Goal: Information Seeking & Learning: Learn about a topic

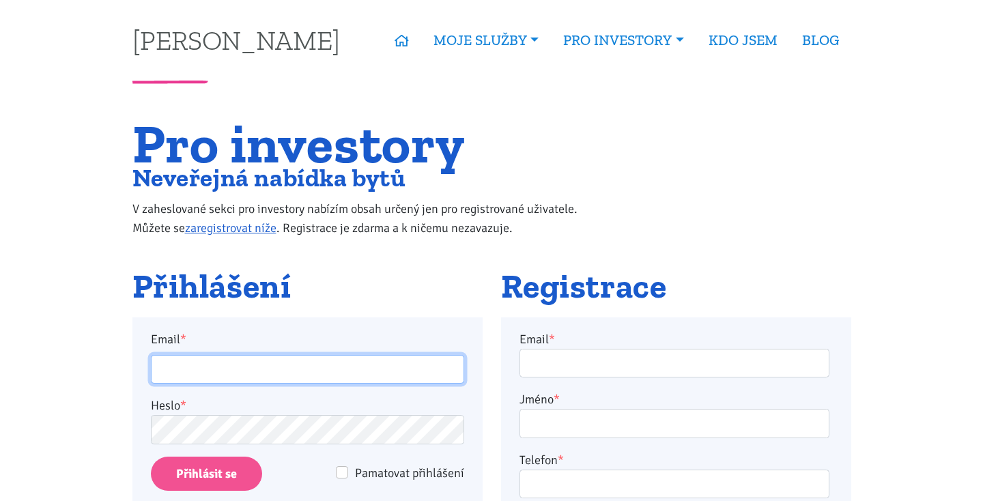
type input "becka.jan@seznam.cz"
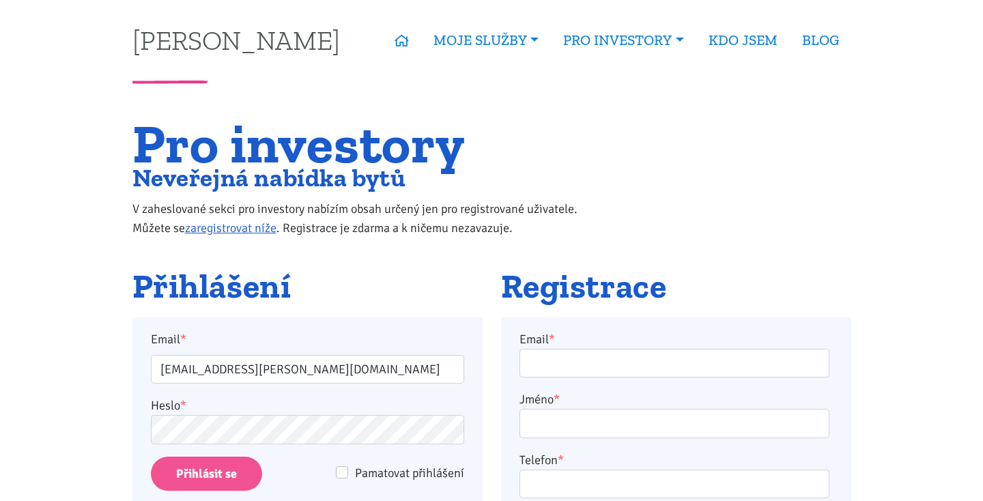
click at [206, 468] on input "Přihlásit se" at bounding box center [206, 474] width 111 height 35
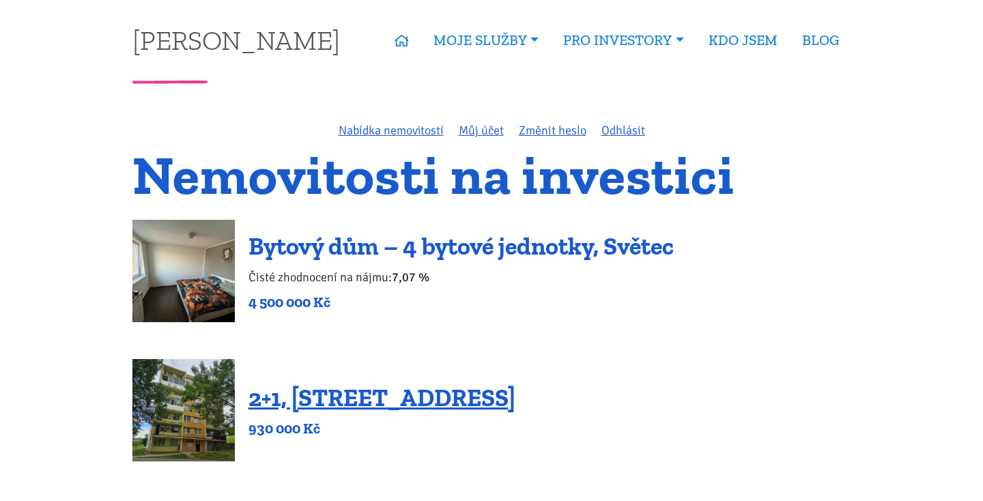
click at [382, 245] on link "Bytový dům – 4 bytové jednotky, Světec" at bounding box center [460, 245] width 425 height 29
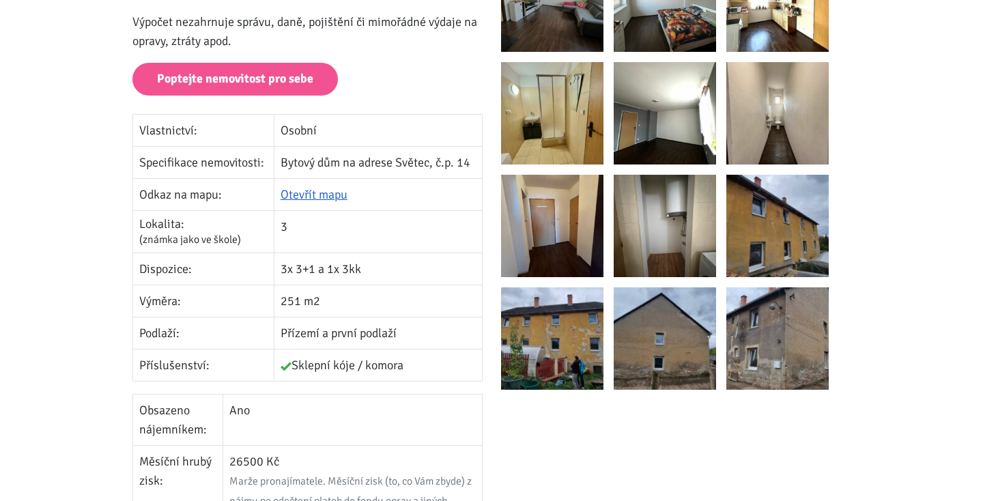
scroll to position [329, 0]
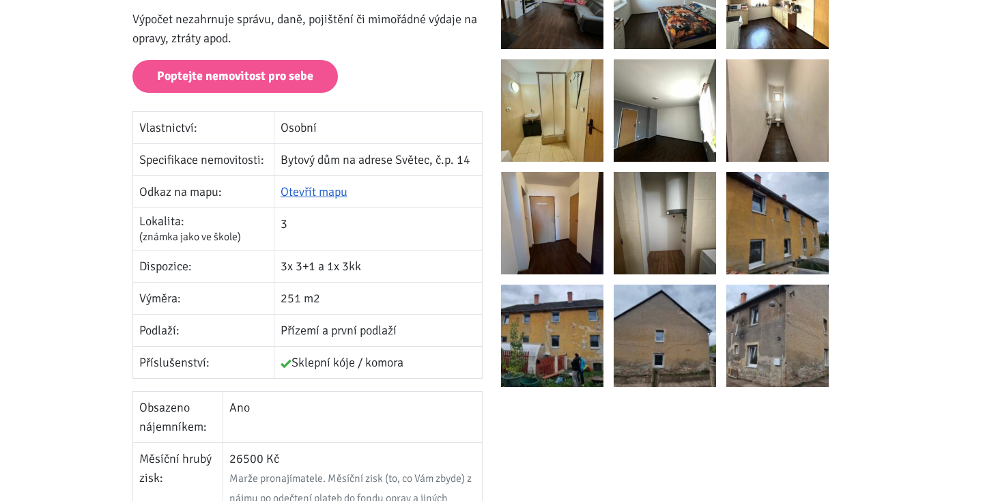
click at [563, 340] on img at bounding box center [552, 336] width 102 height 102
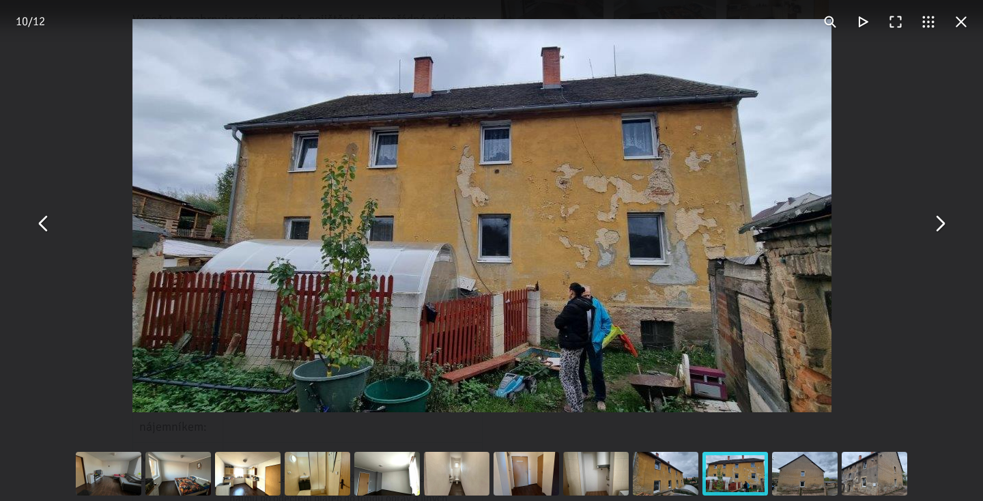
click at [578, 338] on img "You can close this modal content with the ESC key" at bounding box center [481, 215] width 699 height 393
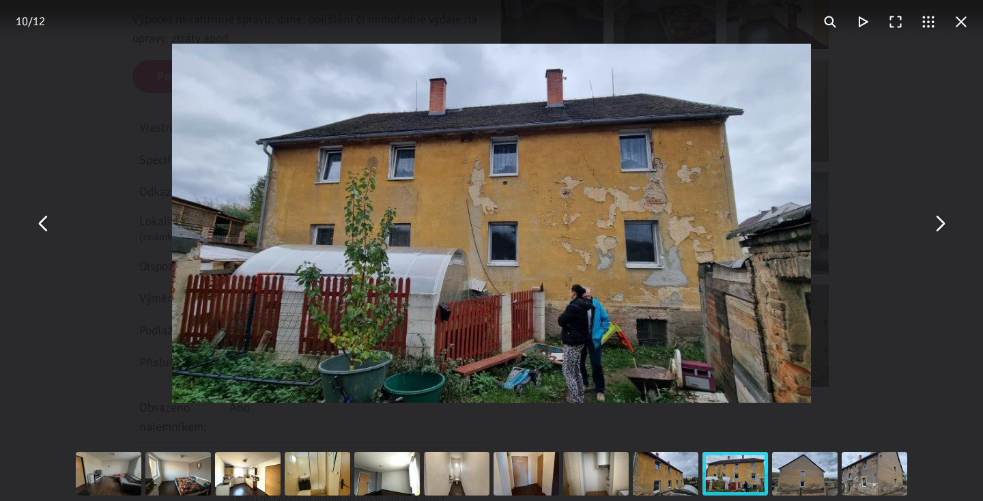
click at [938, 224] on button "You can close this modal content with the ESC key" at bounding box center [939, 223] width 33 height 33
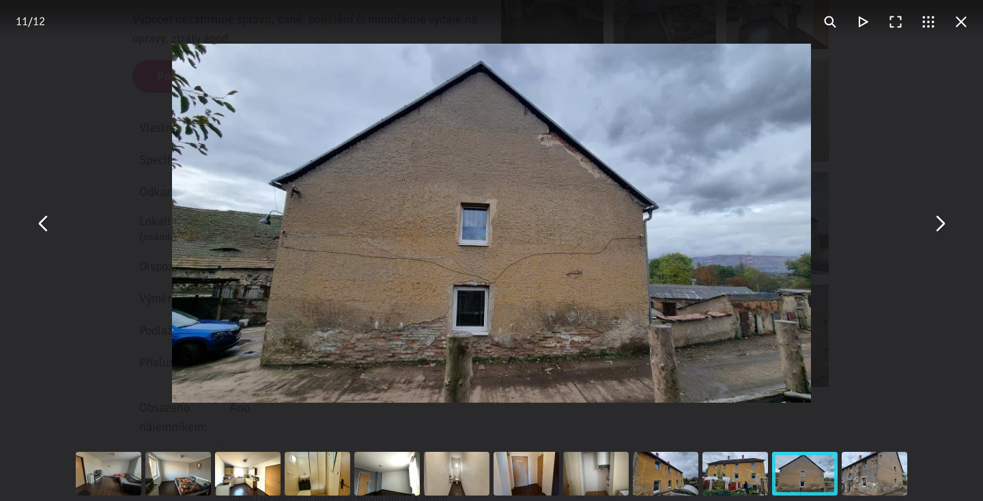
click at [938, 224] on button "You can close this modal content with the ESC key" at bounding box center [939, 223] width 33 height 33
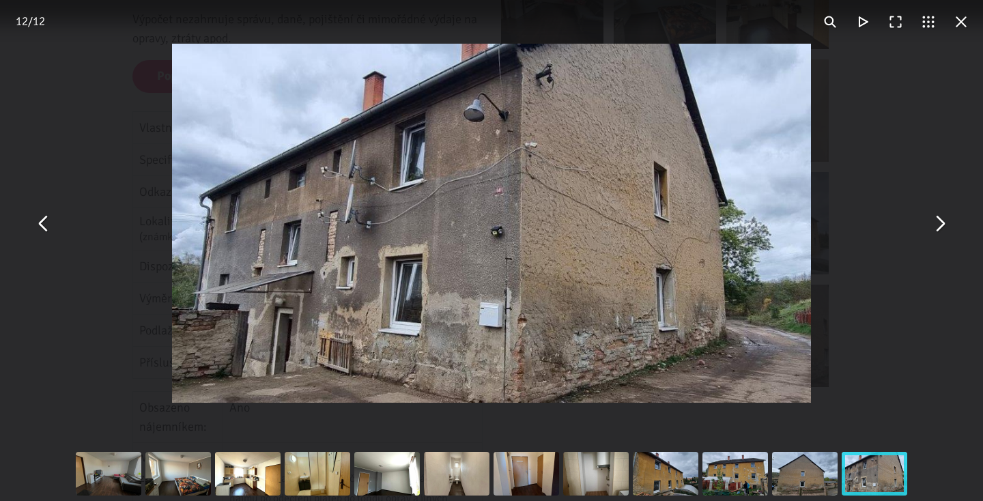
click at [938, 224] on button "You can close this modal content with the ESC key" at bounding box center [939, 223] width 33 height 33
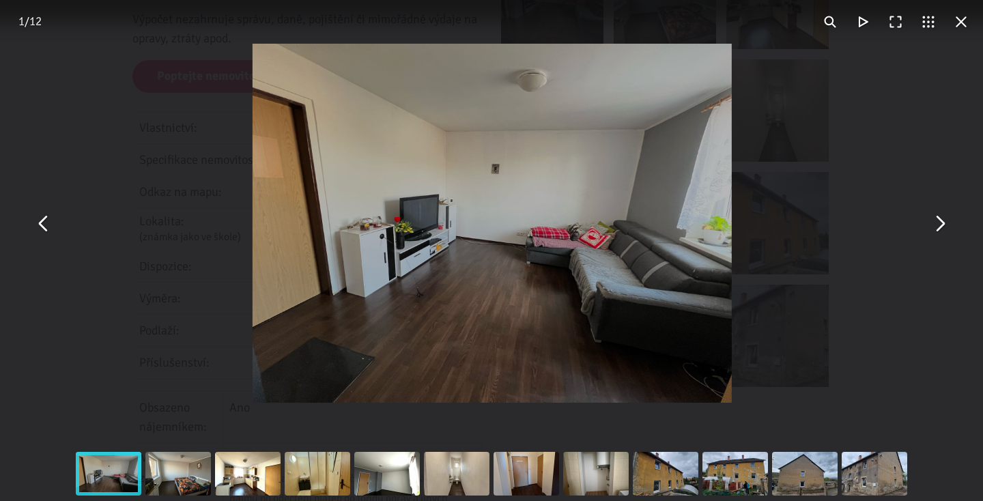
click at [938, 224] on button "You can close this modal content with the ESC key" at bounding box center [939, 223] width 33 height 33
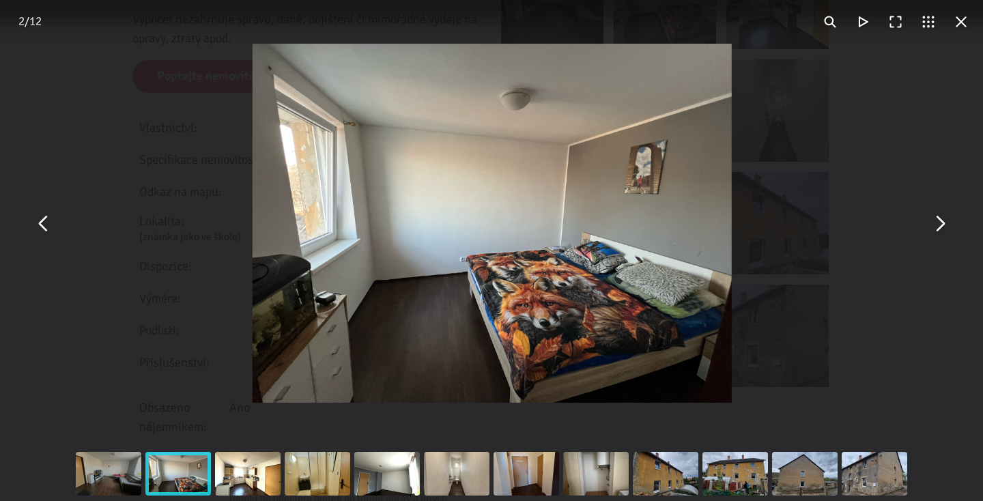
click at [938, 224] on button "You can close this modal content with the ESC key" at bounding box center [939, 223] width 33 height 33
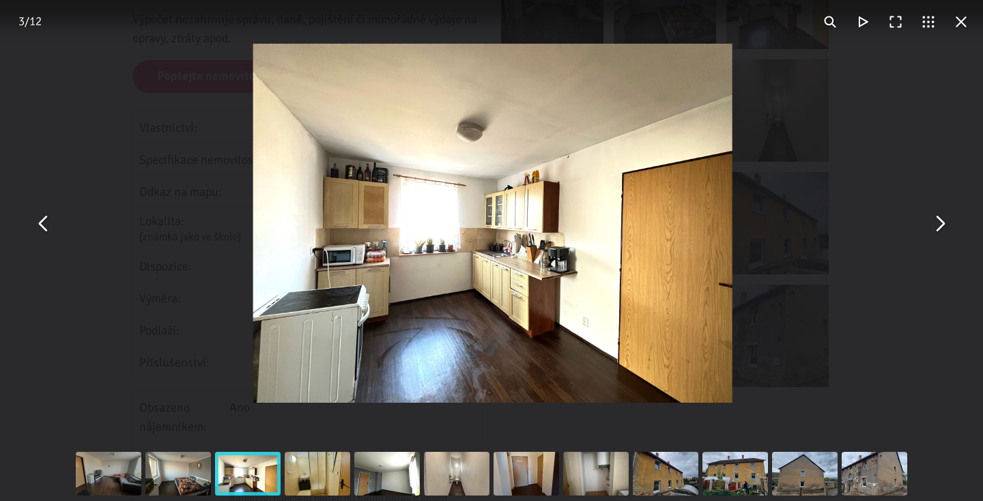
click at [938, 224] on button "You can close this modal content with the ESC key" at bounding box center [939, 223] width 33 height 33
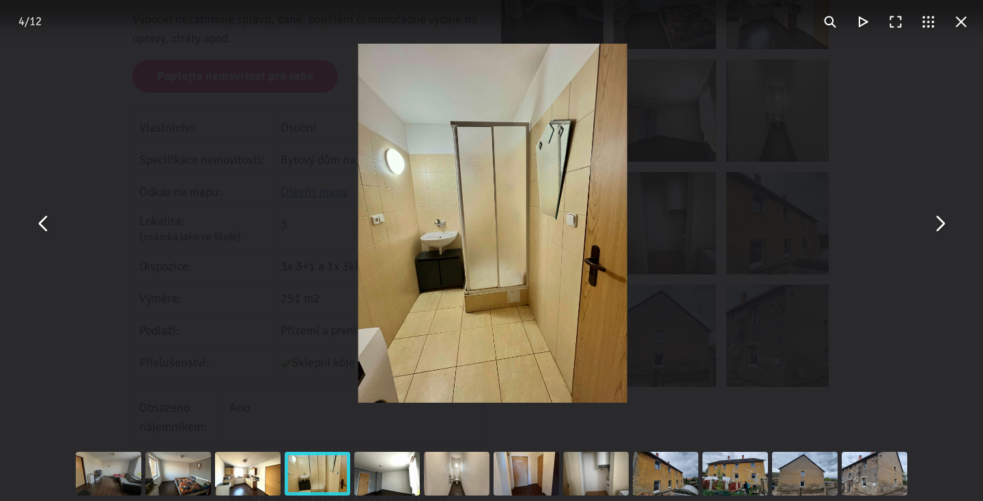
click at [938, 224] on button "You can close this modal content with the ESC key" at bounding box center [939, 223] width 33 height 33
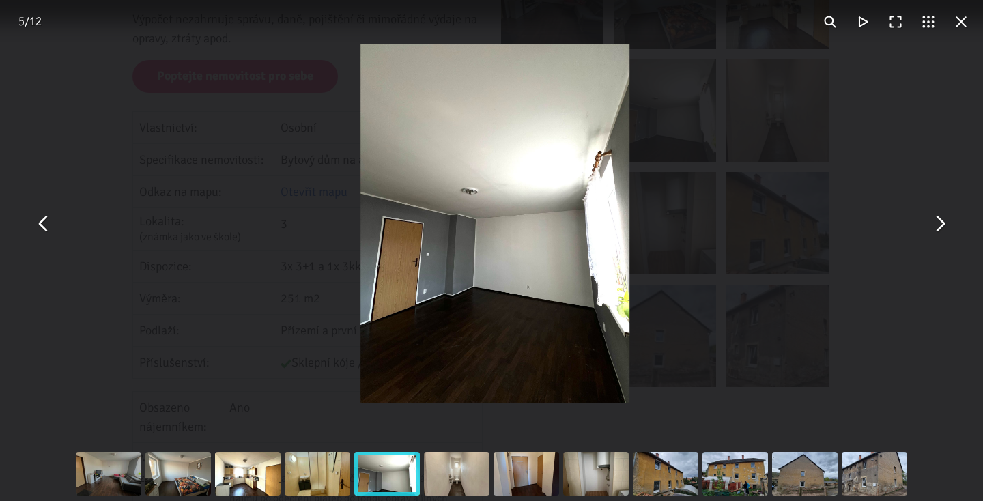
click at [938, 224] on button "You can close this modal content with the ESC key" at bounding box center [939, 223] width 33 height 33
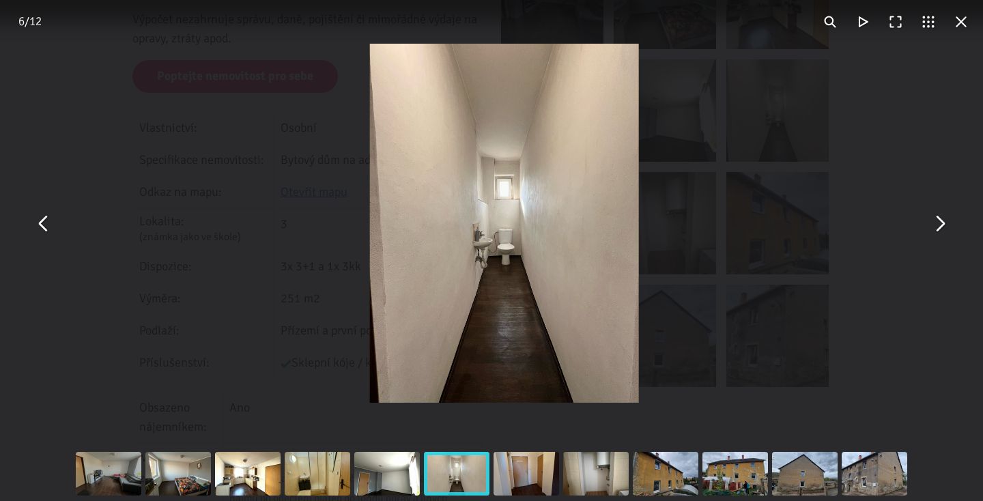
click at [938, 224] on button "You can close this modal content with the ESC key" at bounding box center [939, 223] width 33 height 33
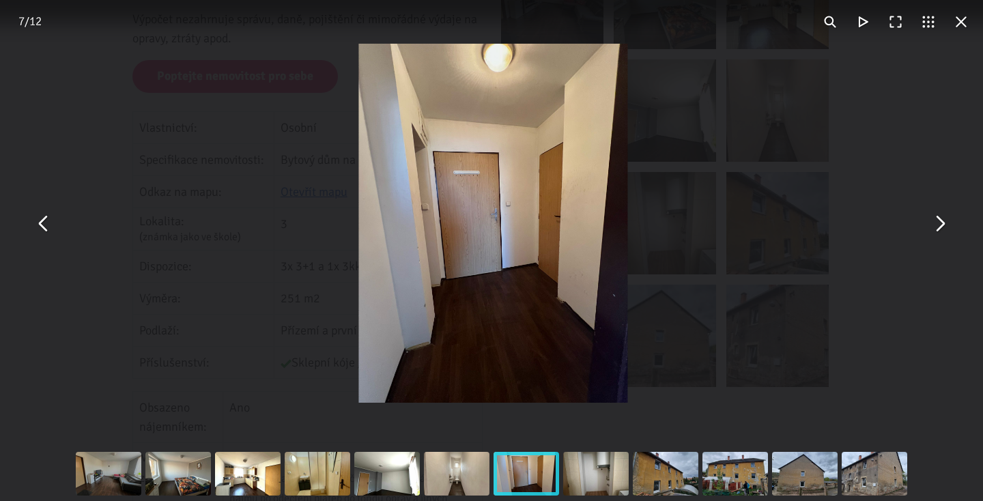
click at [938, 224] on button "You can close this modal content with the ESC key" at bounding box center [939, 223] width 33 height 33
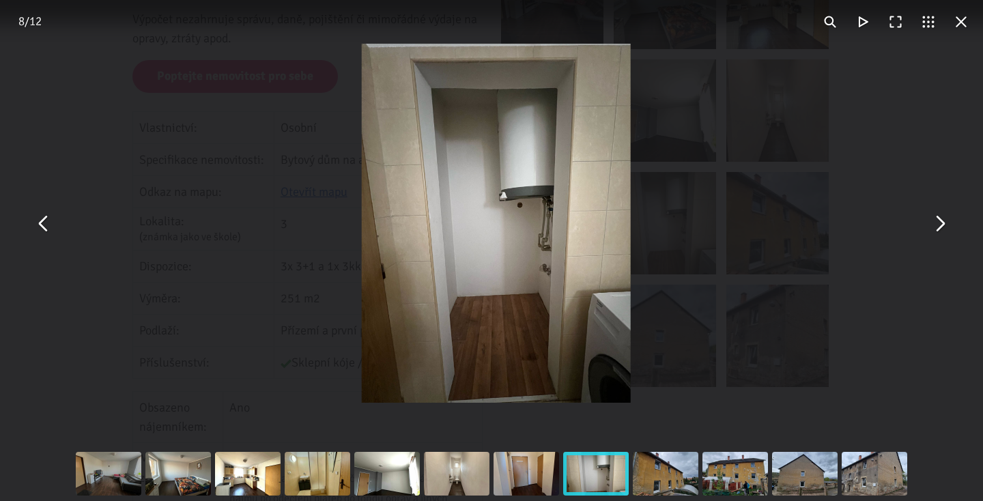
click at [938, 224] on button "You can close this modal content with the ESC key" at bounding box center [939, 223] width 33 height 33
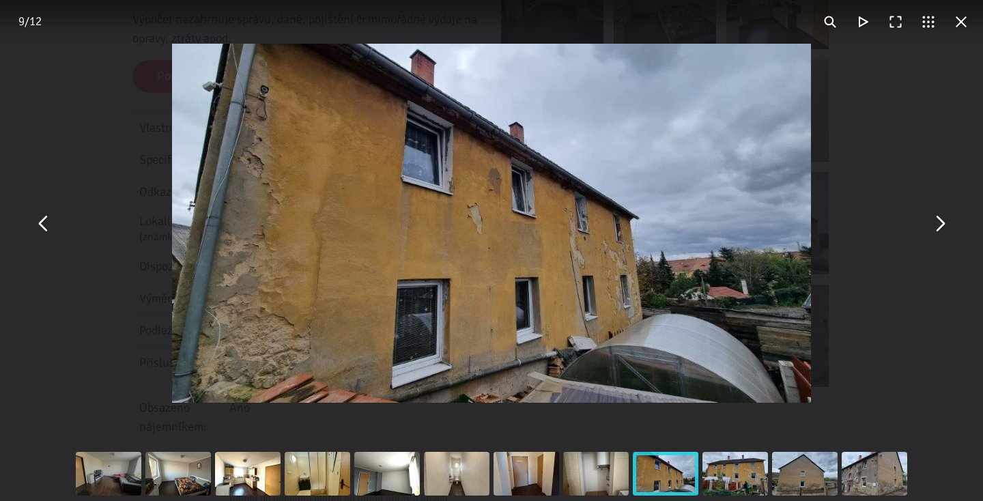
click at [938, 224] on button "You can close this modal content with the ESC key" at bounding box center [939, 223] width 33 height 33
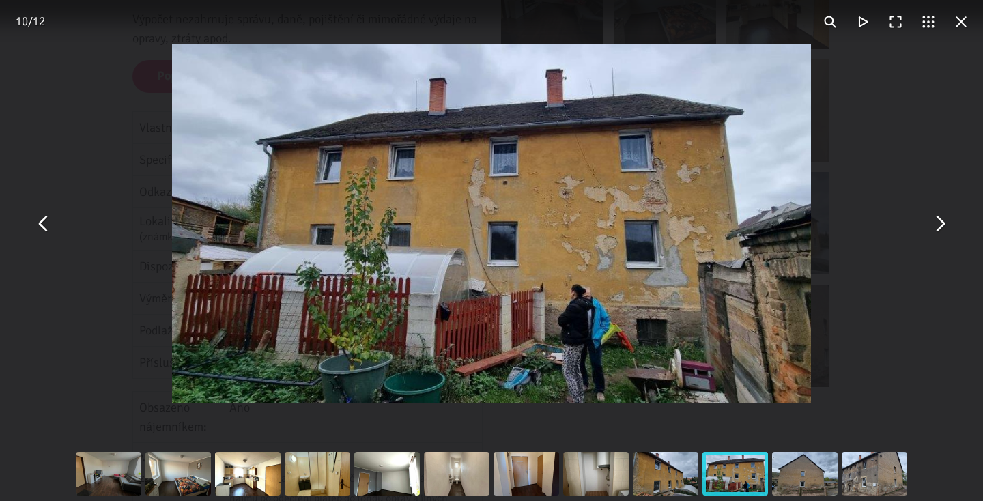
click at [938, 224] on button "You can close this modal content with the ESC key" at bounding box center [939, 223] width 33 height 33
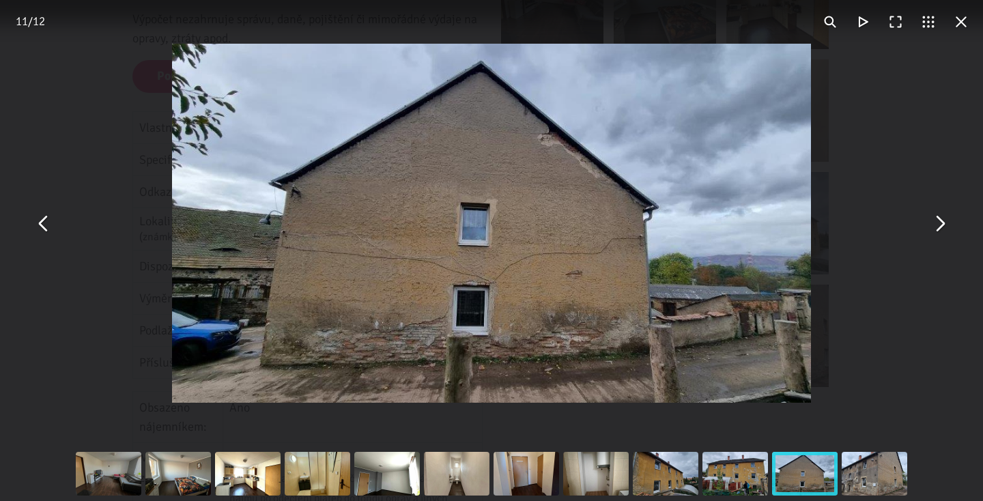
click at [959, 25] on button "You can close this modal content with the ESC key" at bounding box center [961, 21] width 33 height 33
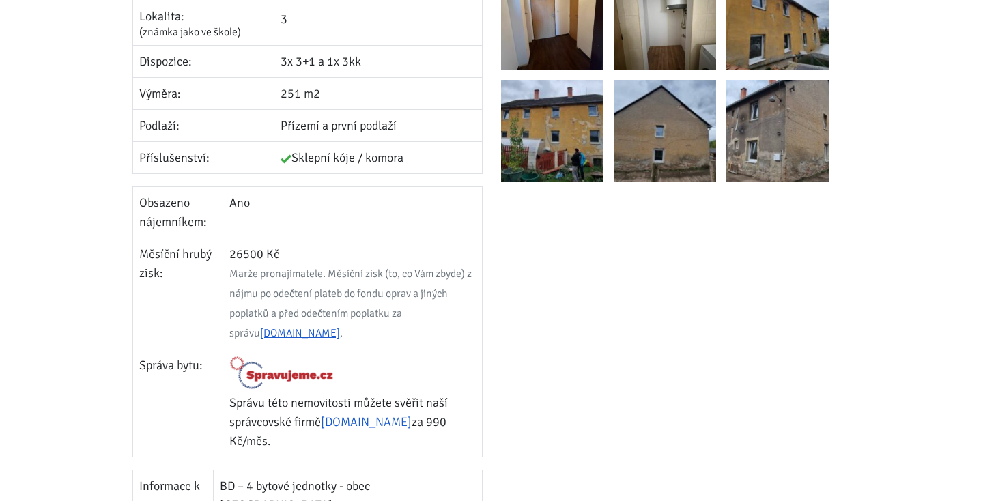
scroll to position [581, 0]
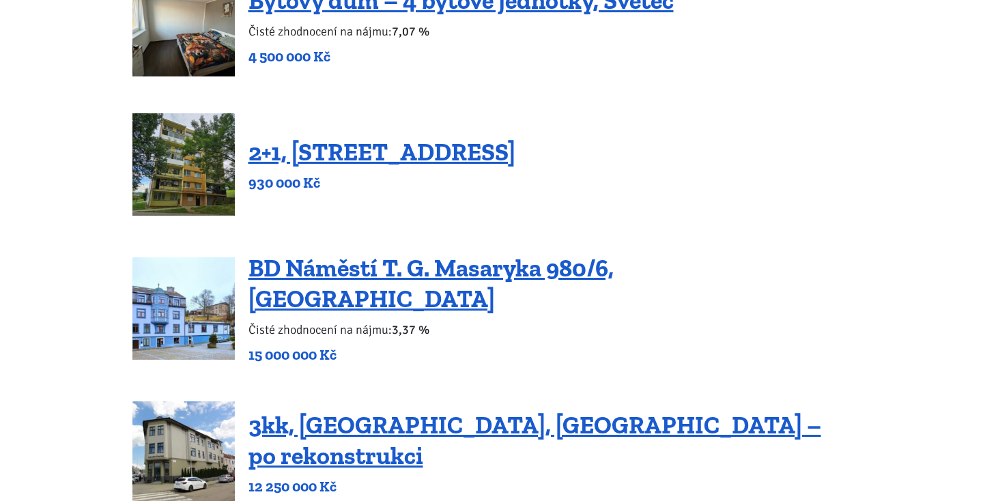
scroll to position [253, 0]
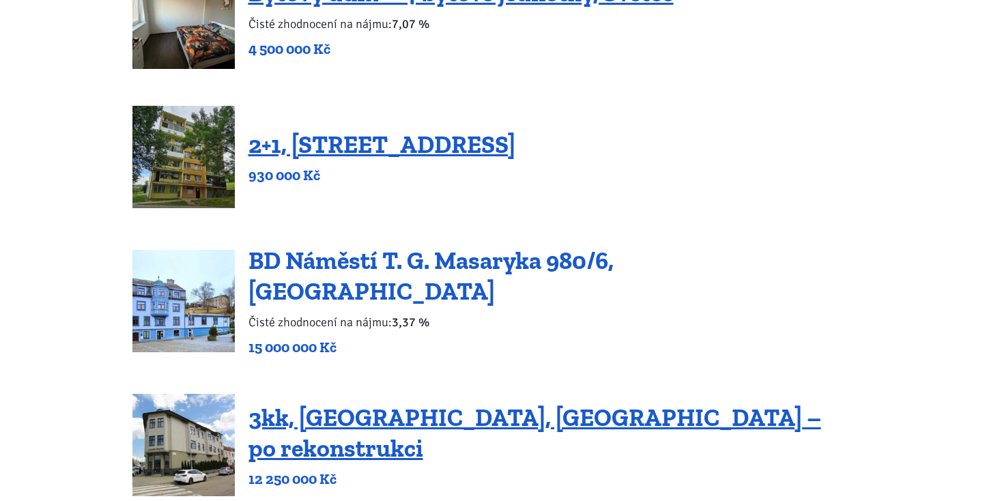
click at [440, 272] on link "BD Náměstí T. G. Masaryka 980/6, [GEOGRAPHIC_DATA]" at bounding box center [430, 276] width 365 height 60
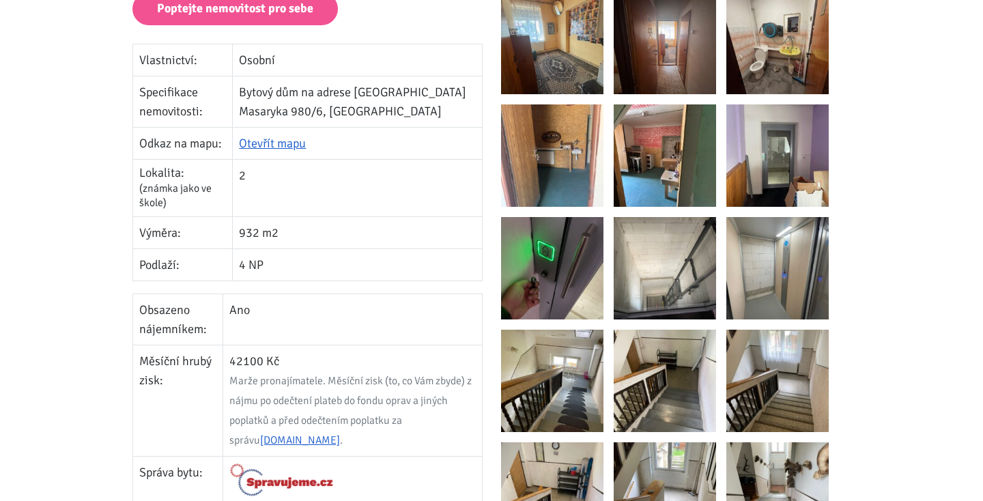
scroll to position [357, 0]
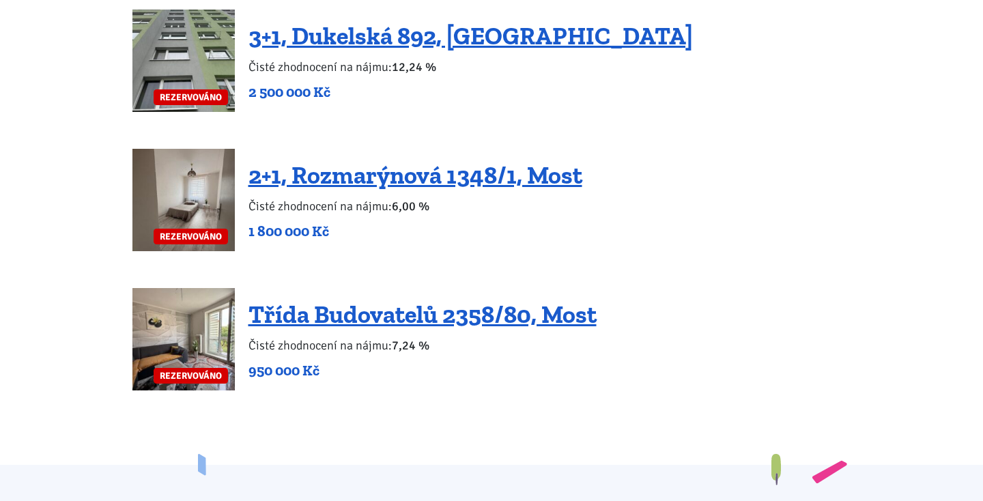
scroll to position [2963, 0]
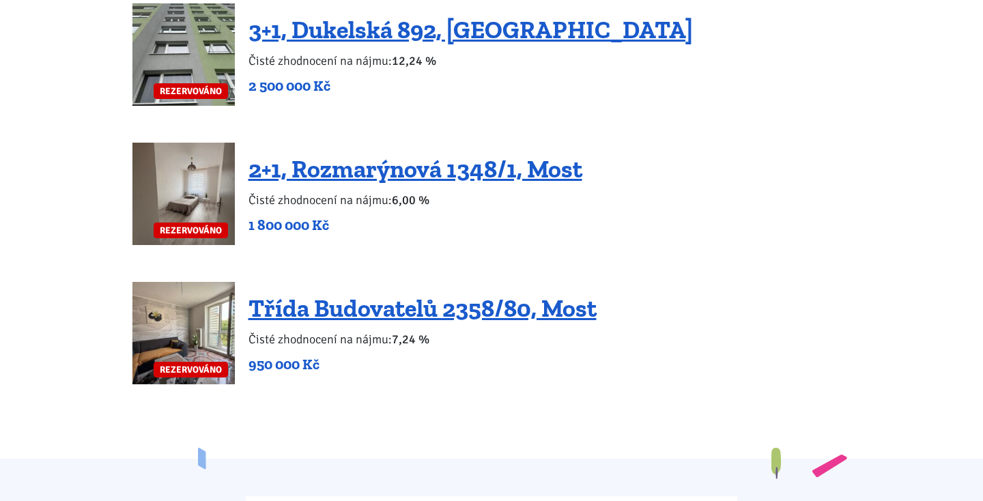
scroll to position [3083, 0]
